Goal: Find contact information: Find contact information

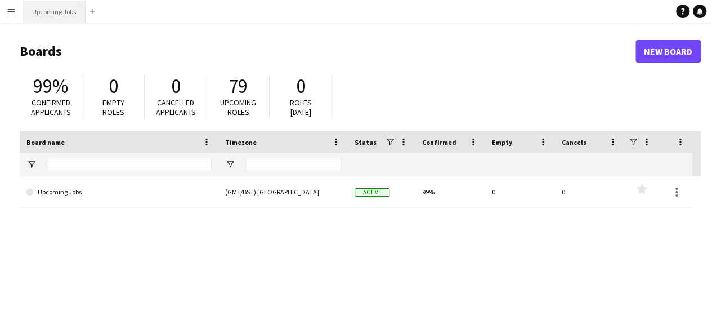
click at [41, 14] on button "Upcoming Jobs Close" at bounding box center [54, 12] width 63 height 22
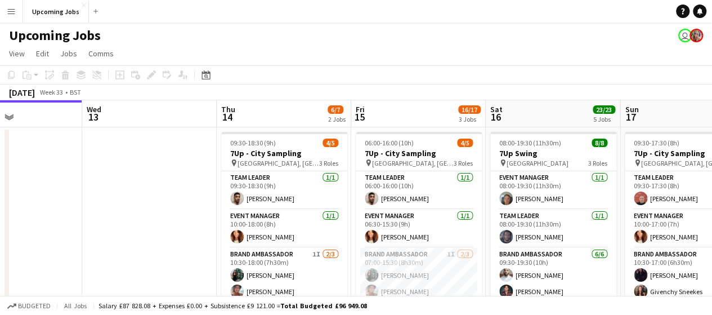
scroll to position [0, 518]
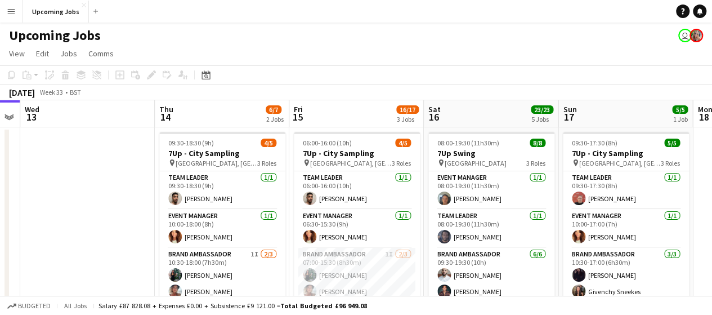
drag, startPoint x: 246, startPoint y: 145, endPoint x: -65, endPoint y: 175, distance: 312.3
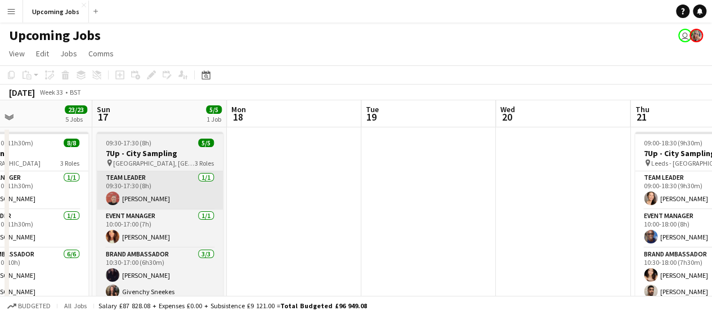
drag, startPoint x: 701, startPoint y: 167, endPoint x: 146, endPoint y: 191, distance: 554.8
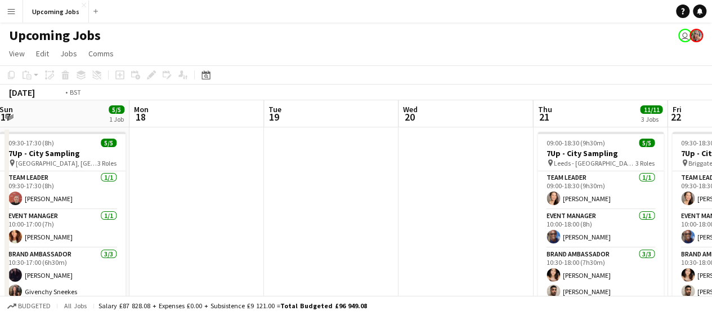
scroll to position [0, 306]
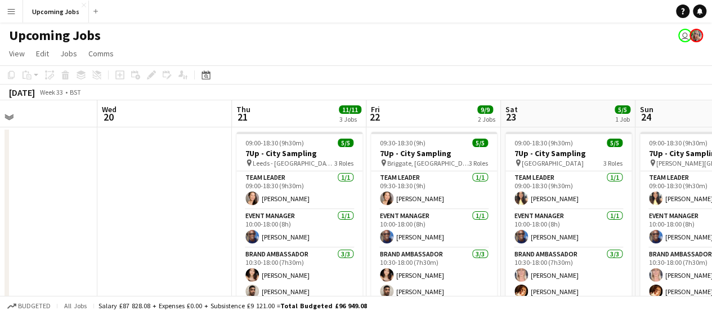
drag, startPoint x: 570, startPoint y: 169, endPoint x: 142, endPoint y: 168, distance: 428.0
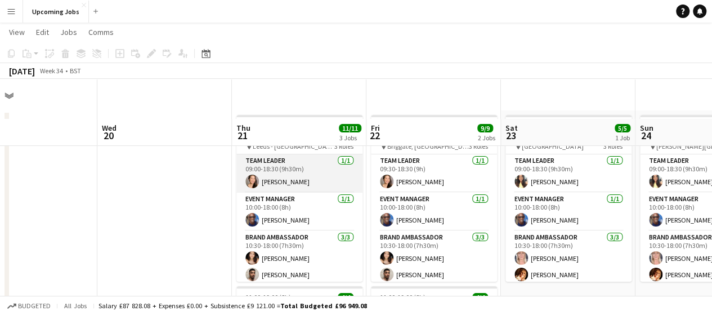
scroll to position [0, 0]
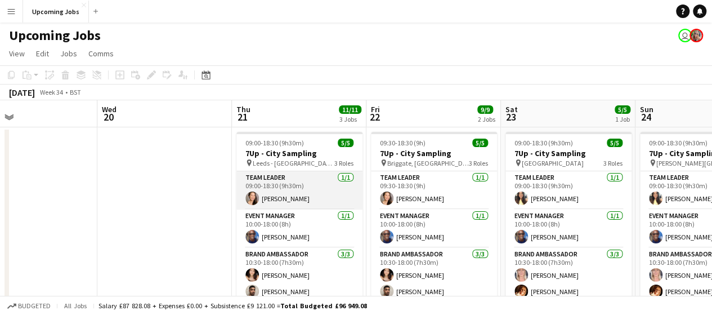
click at [280, 174] on app-card-role "Team Leader [DATE] 09:00-18:30 (9h30m) [PERSON_NAME]" at bounding box center [300, 190] width 126 height 38
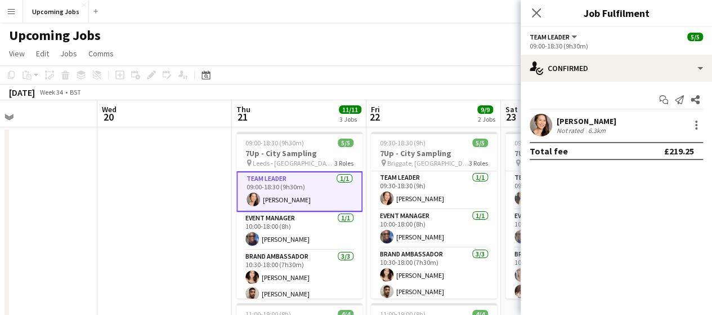
click at [606, 130] on div "[PERSON_NAME] Not rated 6.3km" at bounding box center [616, 125] width 191 height 23
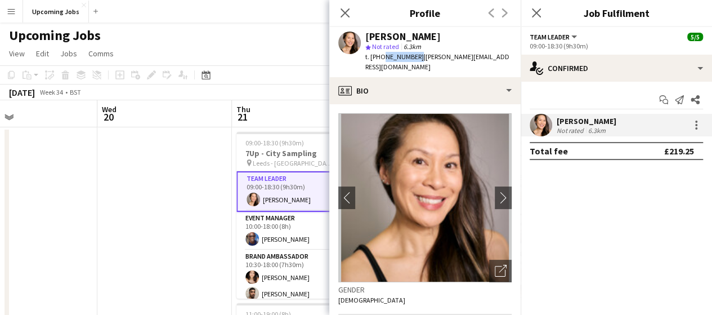
drag, startPoint x: 381, startPoint y: 58, endPoint x: 414, endPoint y: 61, distance: 33.3
click at [414, 61] on span "t. [PHONE_NUMBER]" at bounding box center [395, 56] width 59 height 8
copy span "7801311434"
drag, startPoint x: 345, startPoint y: 10, endPoint x: 324, endPoint y: 22, distance: 23.8
click at [345, 11] on icon "Close pop-in" at bounding box center [345, 12] width 9 height 9
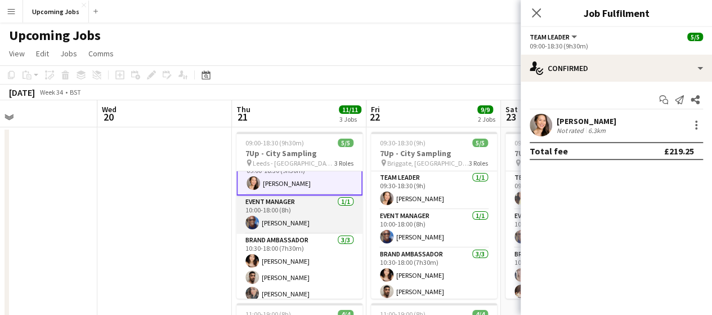
scroll to position [22, 0]
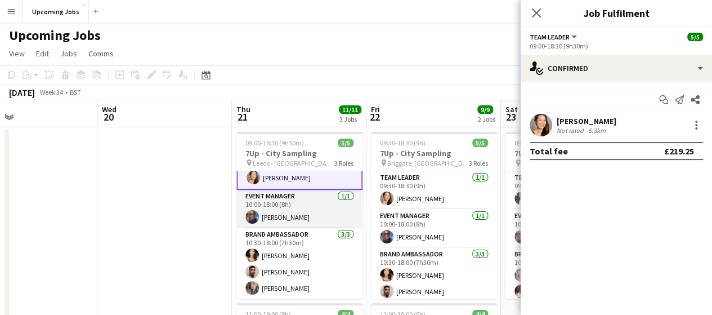
click at [271, 217] on app-card-role "Event Manager [DATE] 10:00-18:00 (8h) [PERSON_NAME]" at bounding box center [300, 209] width 126 height 38
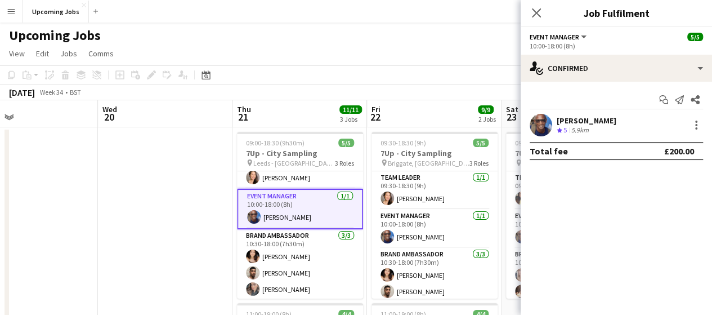
drag, startPoint x: 553, startPoint y: 122, endPoint x: 553, endPoint y: 131, distance: 8.5
click at [553, 123] on div "[PERSON_NAME] Crew rating 5 5.9km" at bounding box center [616, 125] width 191 height 23
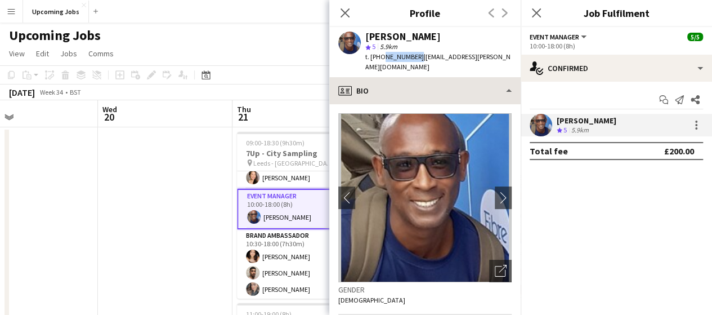
drag, startPoint x: 382, startPoint y: 57, endPoint x: 416, endPoint y: 82, distance: 42.2
click at [415, 57] on span "t. [PHONE_NUMBER]" at bounding box center [395, 56] width 59 height 8
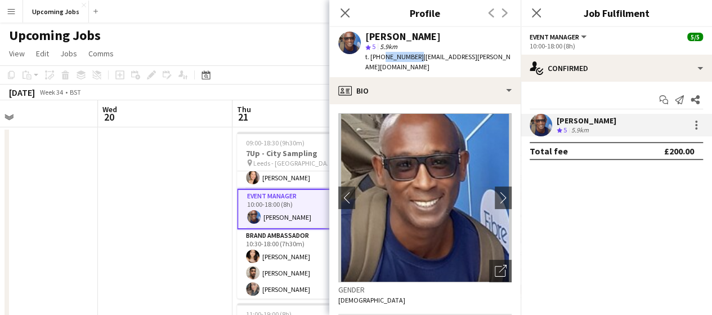
copy span "7720385466"
click at [345, 15] on icon "Close pop-in" at bounding box center [345, 12] width 11 height 11
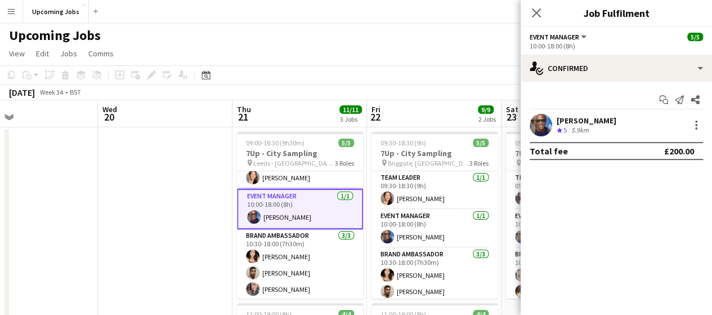
drag, startPoint x: 536, startPoint y: 17, endPoint x: 524, endPoint y: 38, distance: 23.2
click at [534, 21] on div "Close pop-in" at bounding box center [537, 13] width 32 height 26
click at [534, 15] on icon at bounding box center [536, 12] width 11 height 11
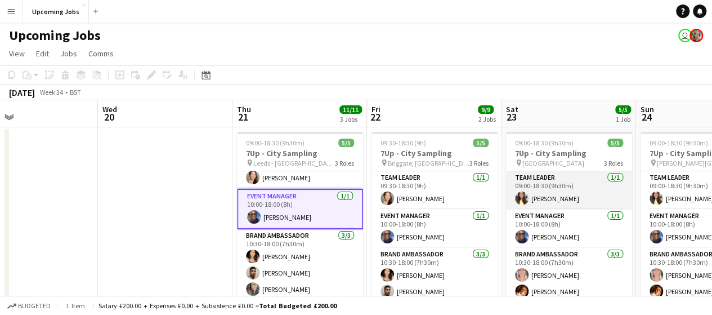
click at [545, 195] on app-card-role "Team Leader [DATE] 09:00-18:30 (9h30m) [PERSON_NAME]" at bounding box center [569, 190] width 126 height 38
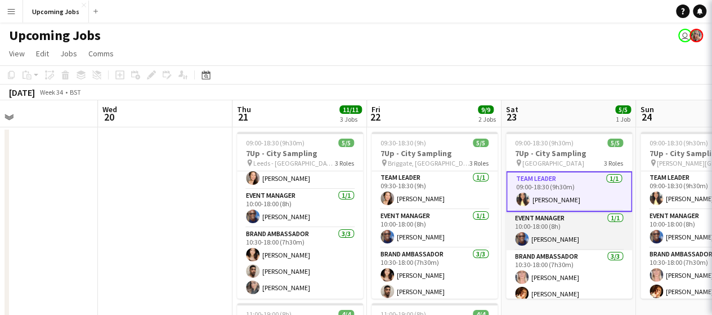
scroll to position [20, 0]
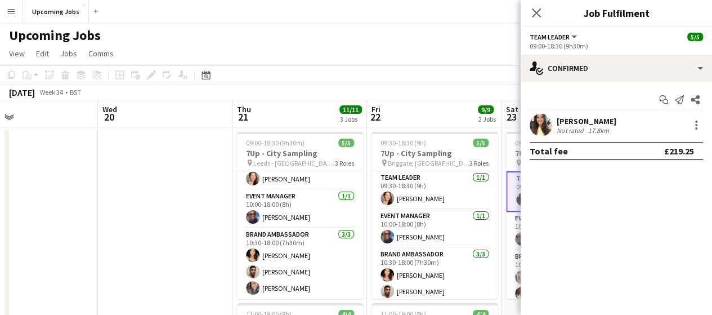
click at [544, 129] on app-user-avatar at bounding box center [541, 125] width 23 height 23
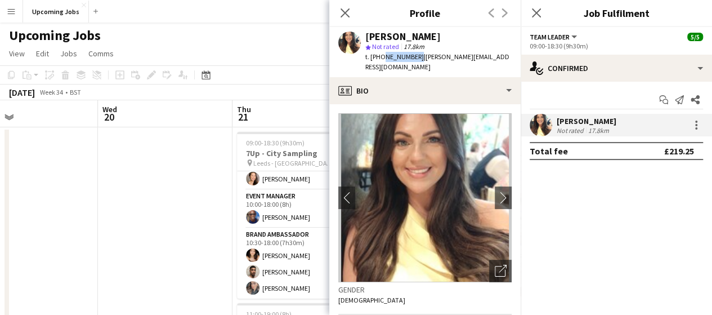
drag, startPoint x: 382, startPoint y: 58, endPoint x: 413, endPoint y: 59, distance: 31.6
click at [413, 59] on span "t. [PHONE_NUMBER]" at bounding box center [395, 56] width 59 height 8
copy span "7585491181"
drag, startPoint x: 350, startPoint y: 14, endPoint x: 193, endPoint y: 152, distance: 208.7
click at [346, 15] on icon "Close pop-in" at bounding box center [345, 12] width 9 height 9
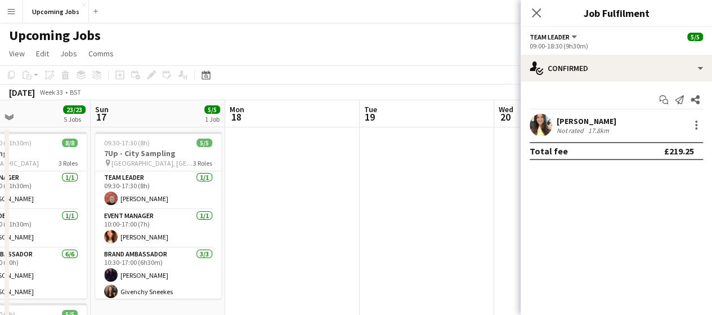
drag, startPoint x: 91, startPoint y: 204, endPoint x: 529, endPoint y: 154, distance: 441.1
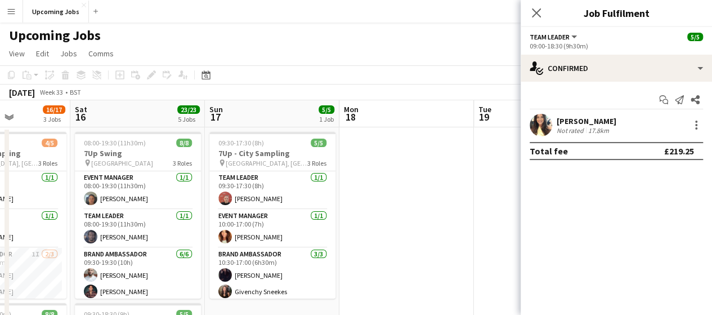
drag, startPoint x: 271, startPoint y: 165, endPoint x: 507, endPoint y: 142, distance: 236.5
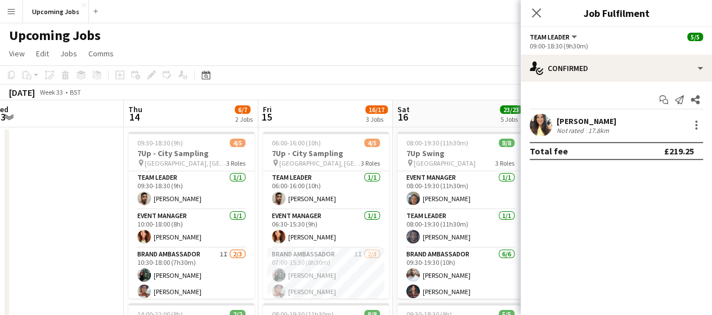
scroll to position [0, 255]
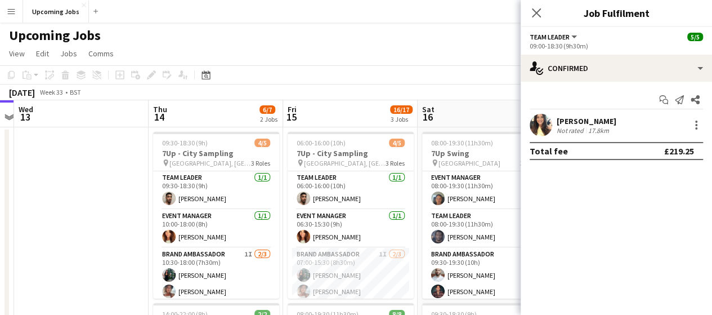
drag, startPoint x: 302, startPoint y: 185, endPoint x: 339, endPoint y: 180, distance: 37.4
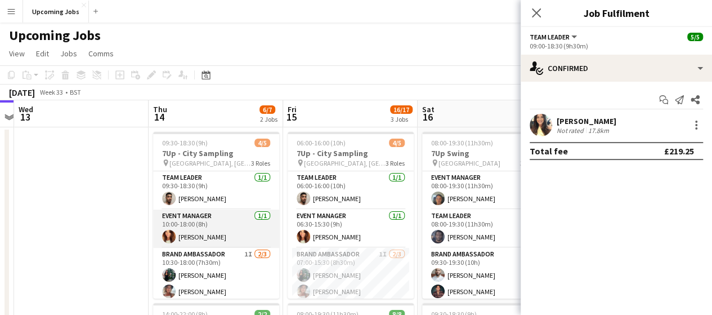
click at [196, 231] on app-card-role "Event Manager [DATE] 10:00-18:00 (8h) [PERSON_NAME]" at bounding box center [216, 229] width 126 height 38
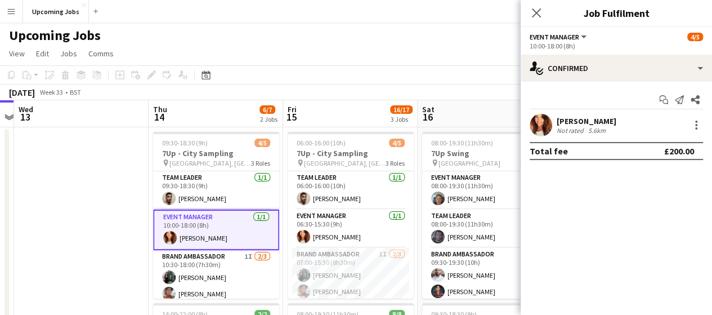
click at [574, 120] on div "[PERSON_NAME]" at bounding box center [587, 121] width 60 height 10
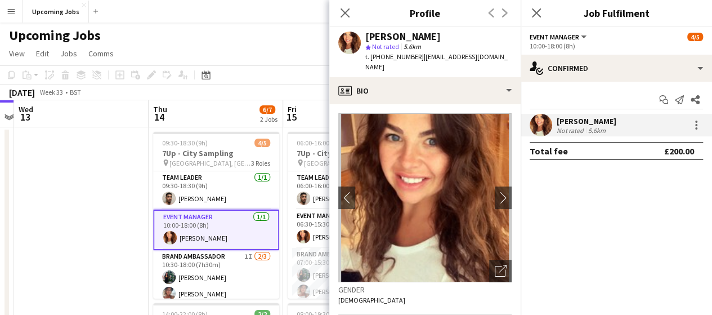
click at [387, 55] on span "t. [PHONE_NUMBER]" at bounding box center [395, 56] width 59 height 8
drag, startPoint x: 381, startPoint y: 57, endPoint x: 420, endPoint y: 60, distance: 39.0
click at [420, 60] on div "t. [PHONE_NUMBER] | [EMAIL_ADDRESS][DOMAIN_NAME]" at bounding box center [439, 62] width 146 height 20
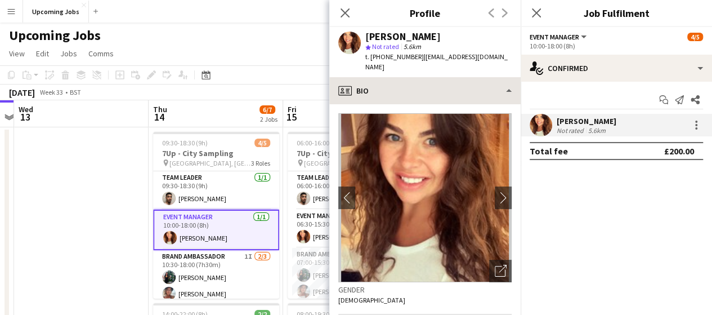
copy span "07786032344"
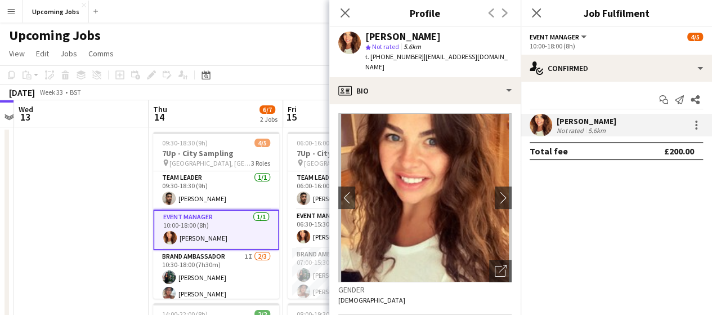
drag, startPoint x: 344, startPoint y: 15, endPoint x: 324, endPoint y: 20, distance: 19.7
click at [344, 15] on icon at bounding box center [345, 12] width 9 height 9
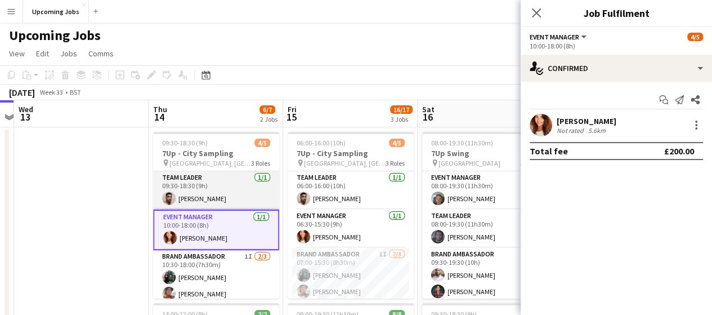
click at [190, 202] on app-card-role "Team Leader [DATE] 09:30-18:30 (9h) [PERSON_NAME]" at bounding box center [216, 190] width 126 height 38
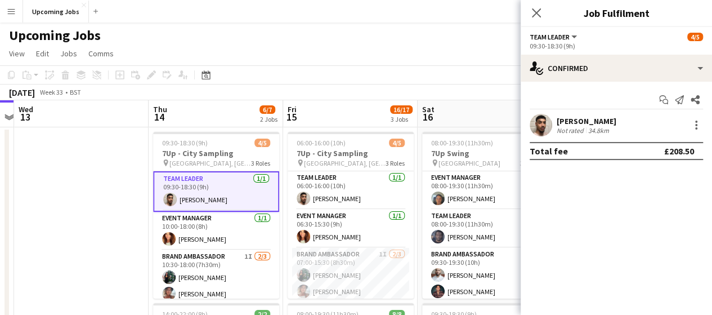
click at [544, 124] on app-user-avatar at bounding box center [541, 125] width 23 height 23
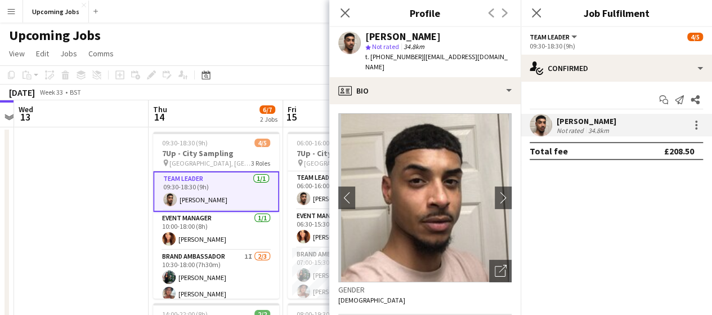
drag, startPoint x: 381, startPoint y: 56, endPoint x: 418, endPoint y: 59, distance: 37.2
click at [418, 59] on span "t. [PHONE_NUMBER]" at bounding box center [395, 56] width 59 height 8
copy span "07733347730"
click at [495, 191] on app-icon "chevron-right" at bounding box center [503, 197] width 17 height 12
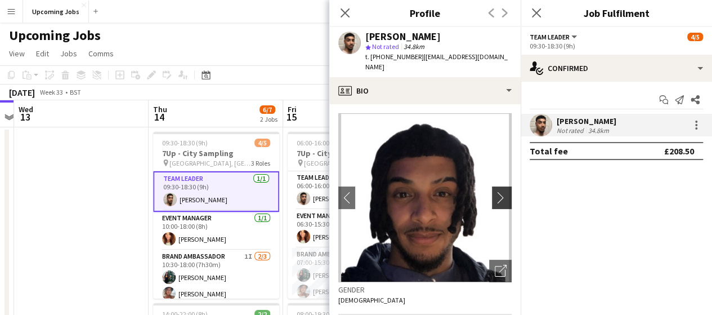
click at [495, 191] on app-icon "chevron-right" at bounding box center [503, 197] width 17 height 12
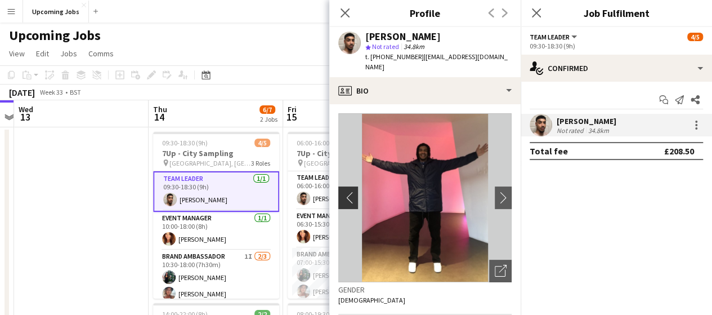
click at [345, 191] on app-icon "chevron-left" at bounding box center [346, 197] width 17 height 12
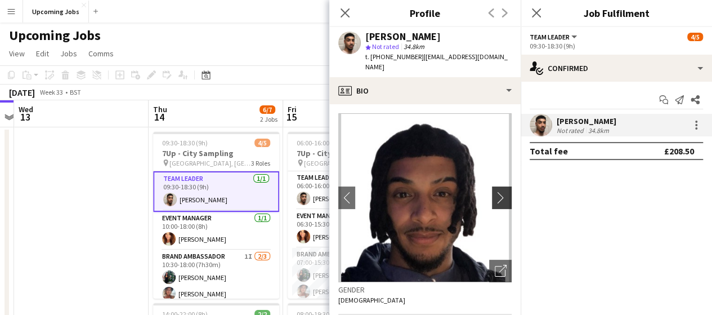
click at [495, 191] on app-icon "chevron-right" at bounding box center [503, 197] width 17 height 12
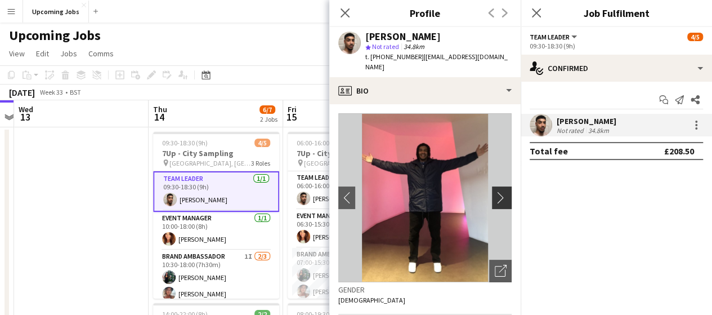
click at [495, 191] on app-icon "chevron-right" at bounding box center [503, 197] width 17 height 12
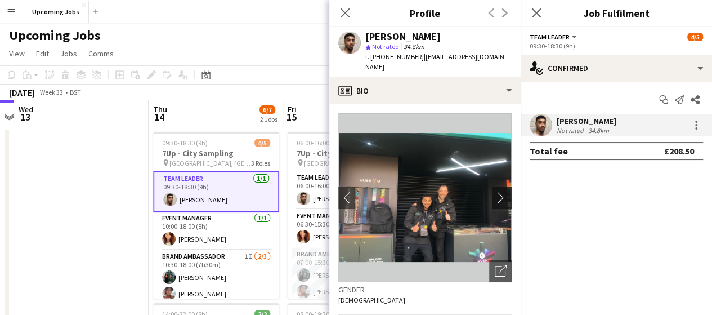
click at [495, 191] on app-icon "chevron-right" at bounding box center [503, 197] width 17 height 12
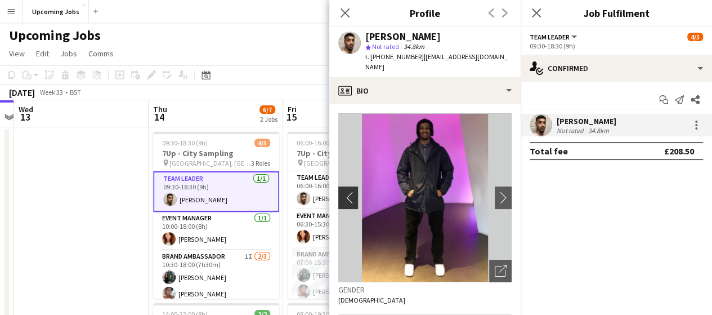
click at [349, 194] on button "chevron-left" at bounding box center [347, 197] width 23 height 23
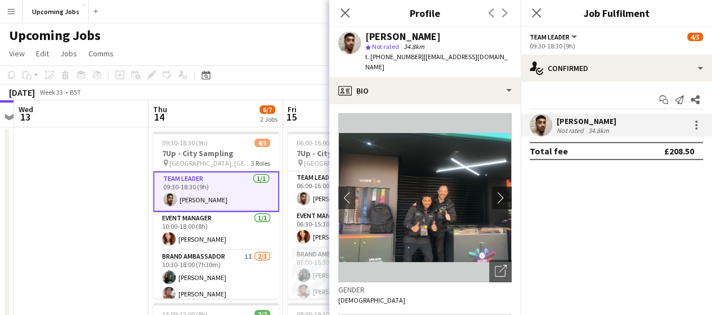
click at [497, 191] on app-icon "chevron-right" at bounding box center [503, 197] width 17 height 12
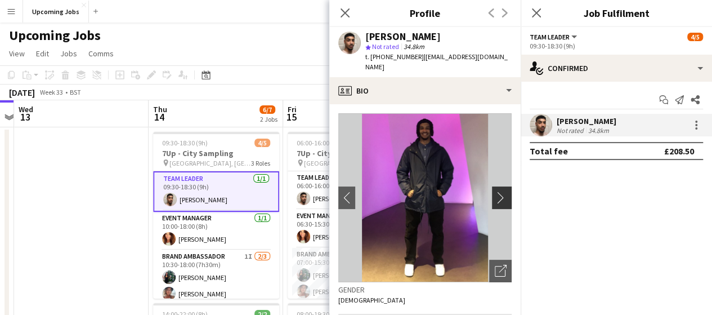
click at [497, 191] on app-icon "chevron-right" at bounding box center [503, 197] width 17 height 12
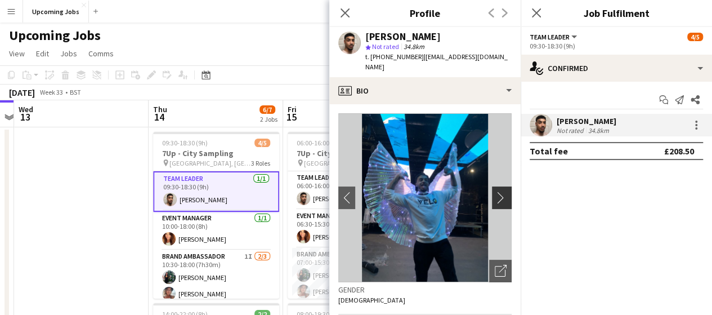
click at [497, 191] on app-icon "chevron-right" at bounding box center [503, 197] width 17 height 12
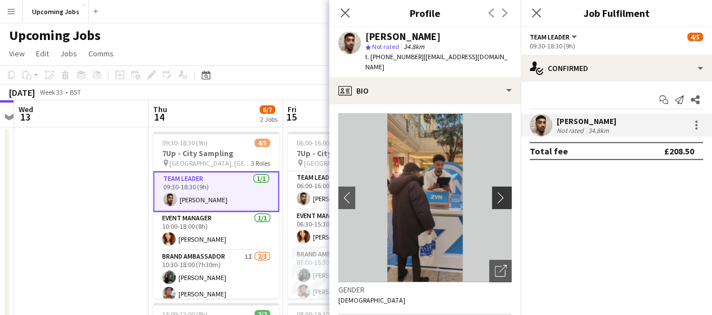
click at [497, 191] on app-icon "chevron-right" at bounding box center [503, 197] width 17 height 12
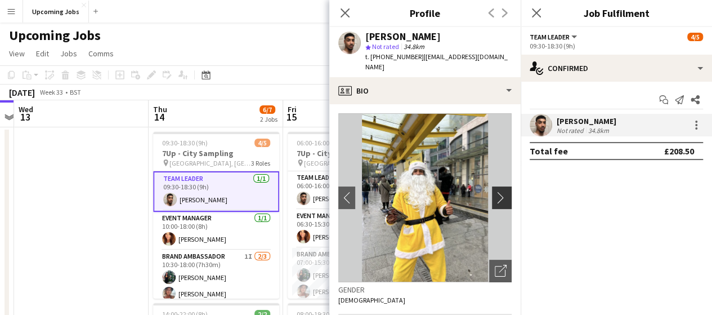
click at [497, 191] on app-icon "chevron-right" at bounding box center [503, 197] width 17 height 12
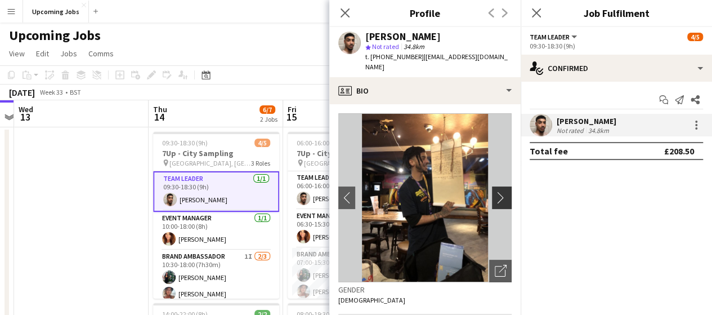
click at [495, 191] on app-icon "chevron-right" at bounding box center [503, 197] width 17 height 12
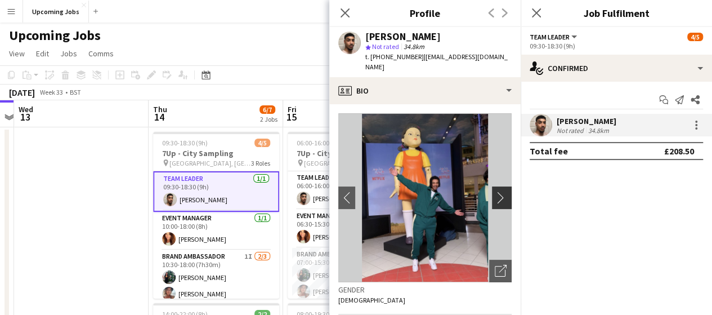
click at [495, 191] on app-icon "chevron-right" at bounding box center [503, 197] width 17 height 12
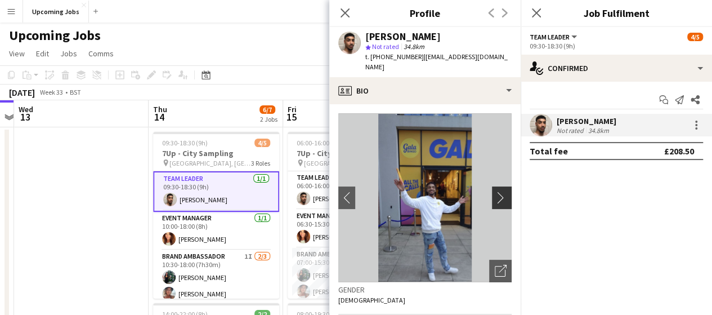
click at [495, 191] on app-icon "chevron-right" at bounding box center [503, 197] width 17 height 12
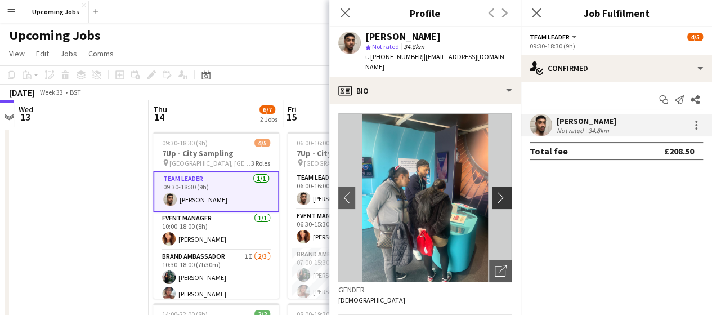
click at [495, 191] on app-icon "chevron-right" at bounding box center [503, 197] width 17 height 12
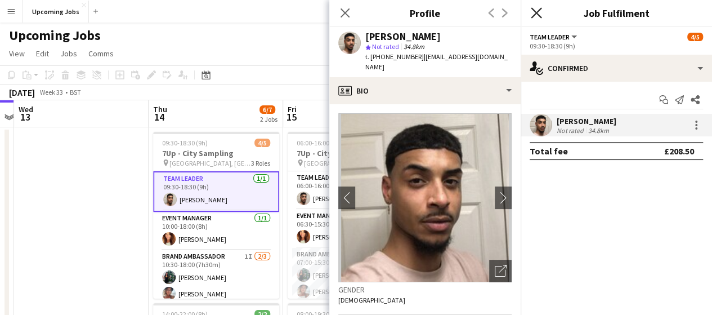
click at [533, 11] on icon "Close pop-in" at bounding box center [536, 12] width 11 height 11
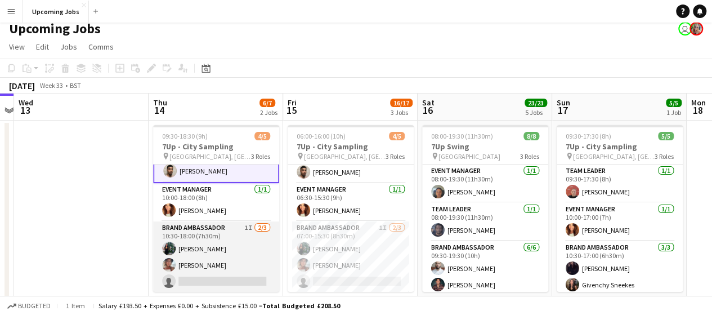
scroll to position [0, 0]
